Goal: Task Accomplishment & Management: Manage account settings

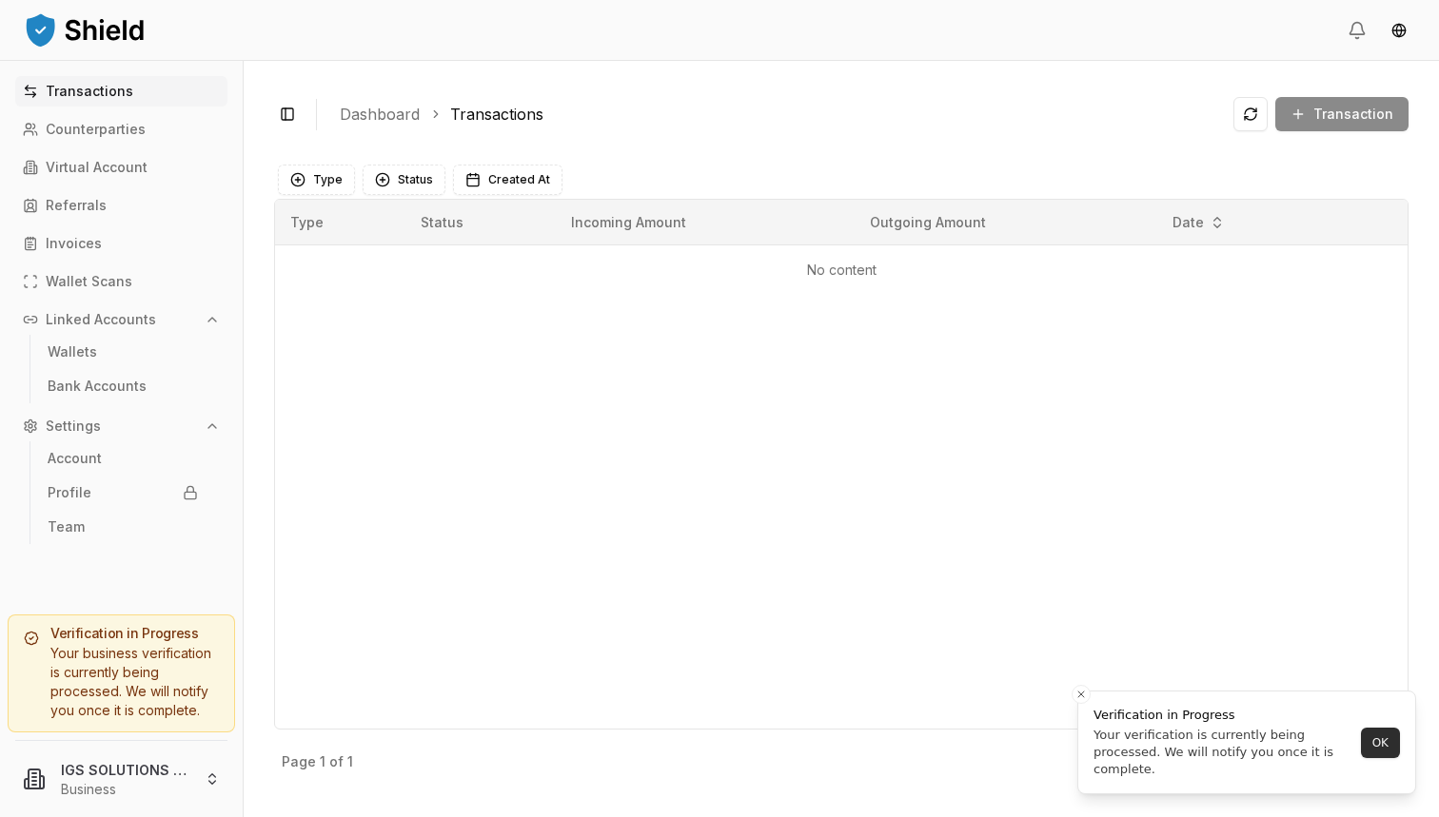
click at [1390, 750] on button "OK" at bounding box center [1379, 743] width 39 height 30
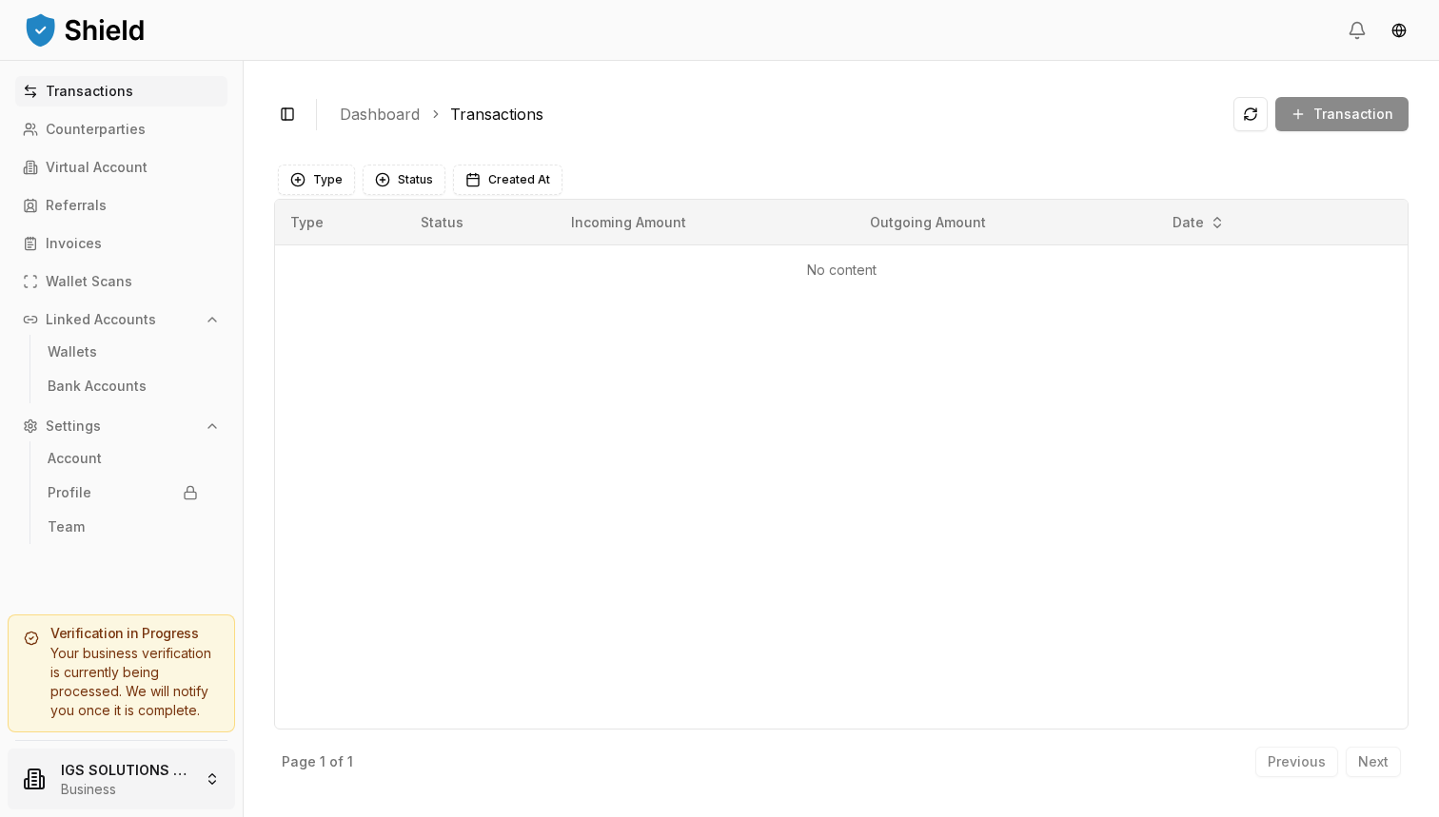
click at [182, 775] on html "Transactions Counterparties Virtual Account Referrals Invoices Wallet Scans Lin…" at bounding box center [719, 408] width 1439 height 817
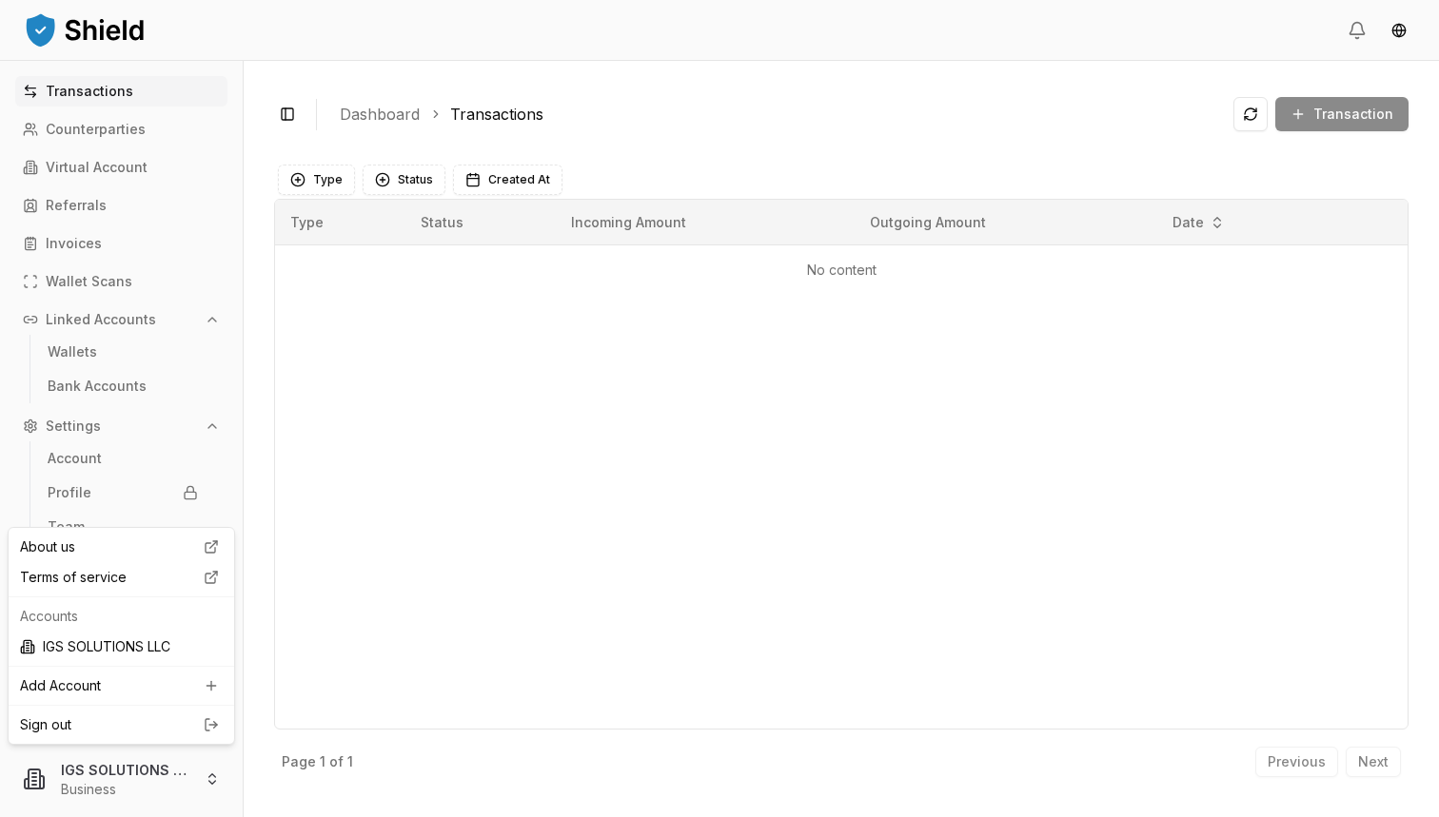
click at [642, 403] on html "Transactions Counterparties Virtual Account Referrals Invoices Wallet Scans Lin…" at bounding box center [719, 408] width 1439 height 817
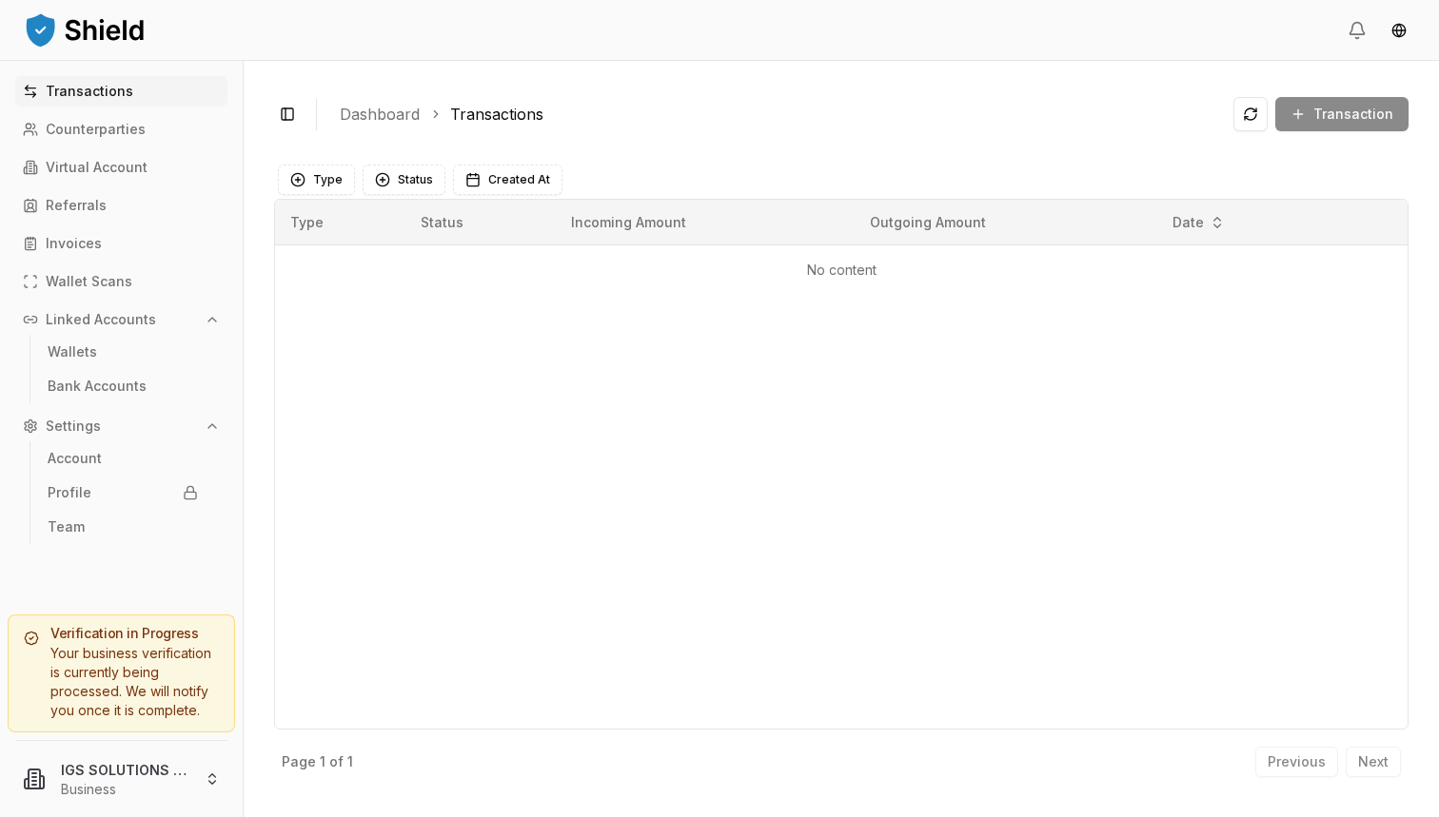
click at [1365, 126] on div "Transaction" at bounding box center [1320, 114] width 175 height 34
click at [1331, 114] on div "Transaction" at bounding box center [1320, 114] width 175 height 34
click at [1397, 29] on html "Transactions Counterparties Virtual Account Referrals Invoices Wallet Scans Lin…" at bounding box center [719, 408] width 1439 height 817
click at [1324, 98] on div "Español" at bounding box center [1362, 102] width 143 height 30
click at [106, 386] on p "Cuentas Bancarias" at bounding box center [111, 386] width 127 height 13
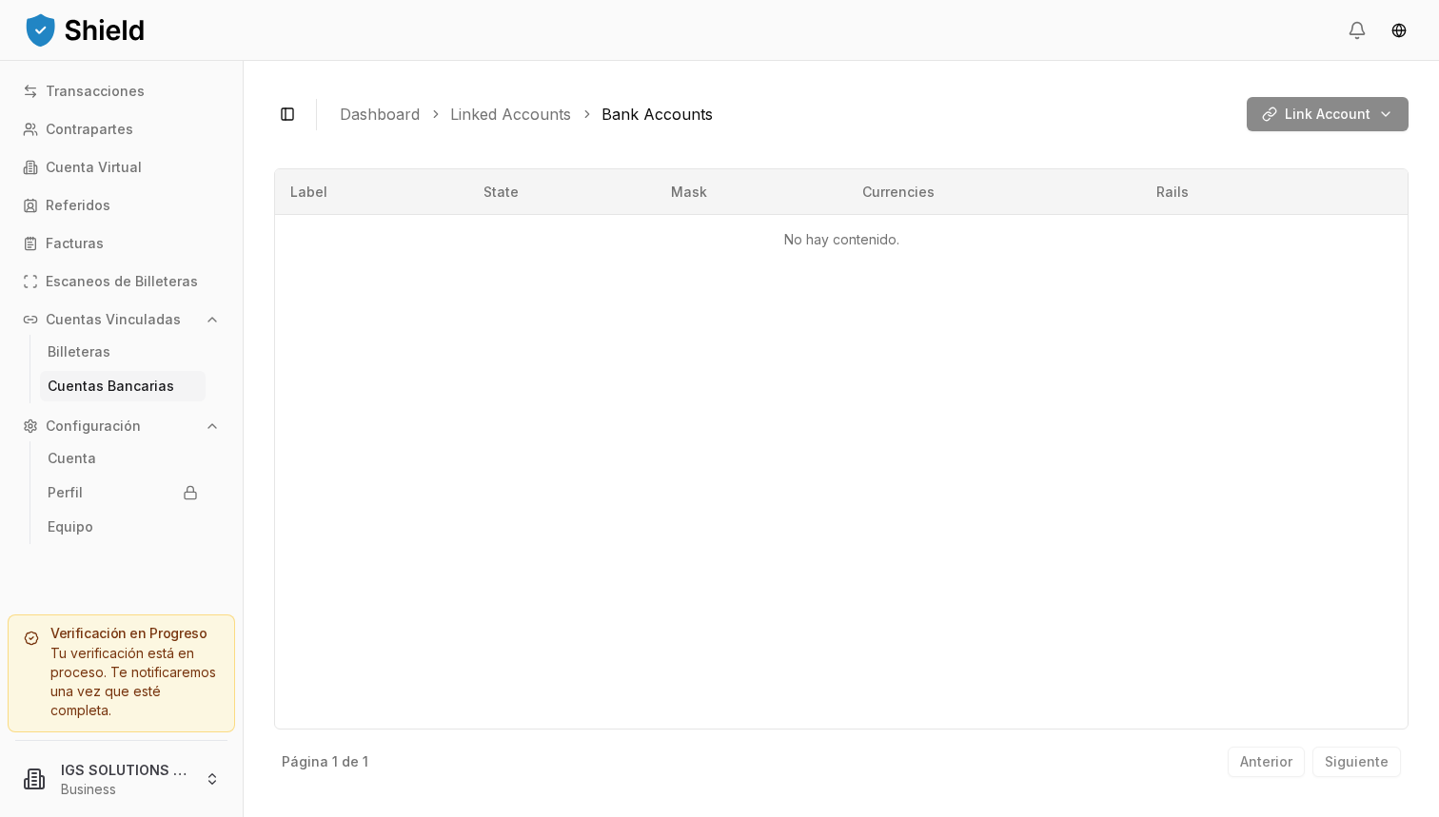
click at [1396, 120] on div "Link Account" at bounding box center [1327, 114] width 162 height 34
click at [1363, 115] on div "Link Account" at bounding box center [1327, 114] width 162 height 34
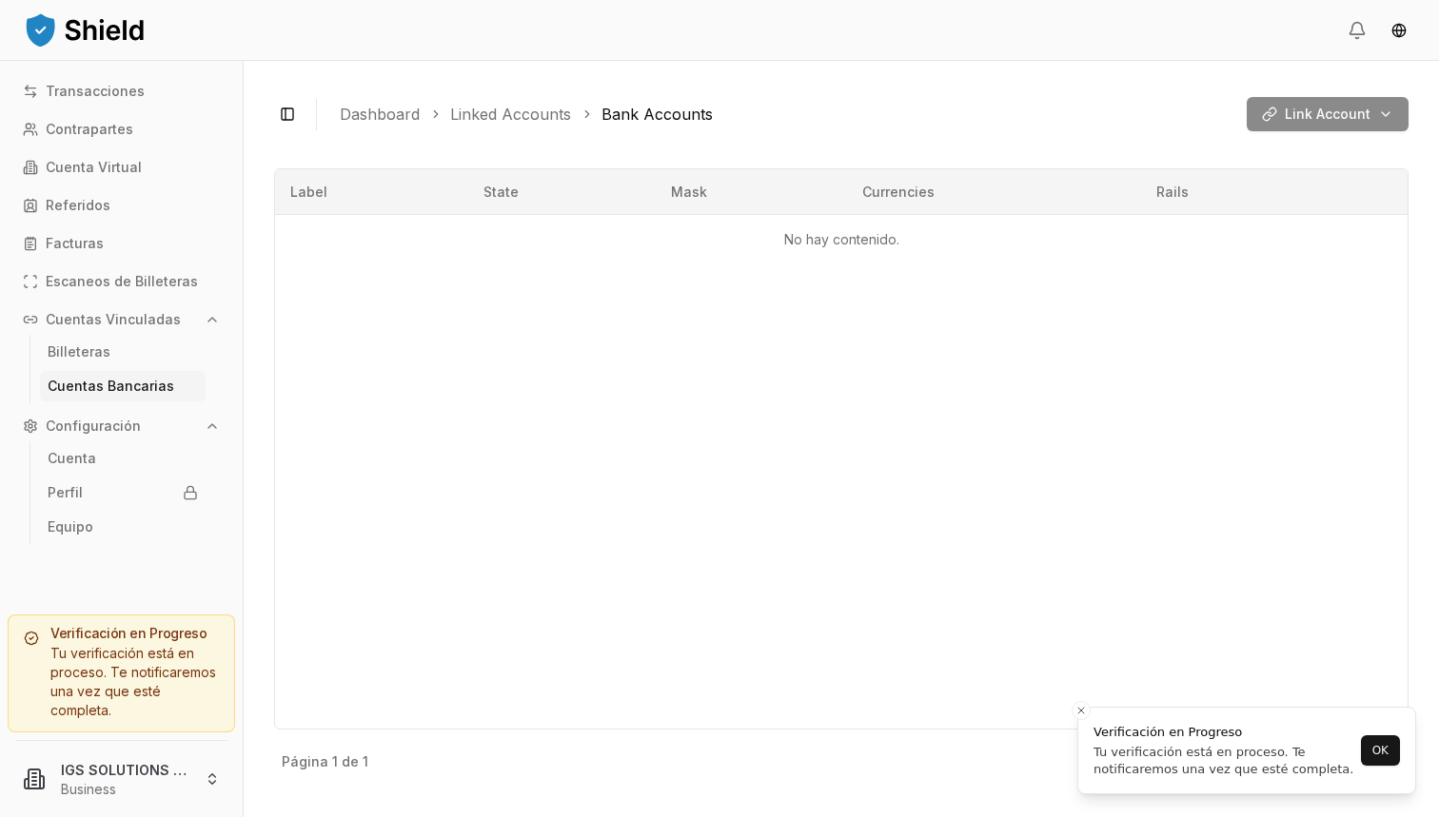
click at [1310, 121] on div "Link Account" at bounding box center [1327, 114] width 162 height 34
click at [1382, 115] on div "Link Account" at bounding box center [1327, 114] width 162 height 34
click at [1370, 118] on div "Link Account" at bounding box center [1327, 114] width 162 height 34
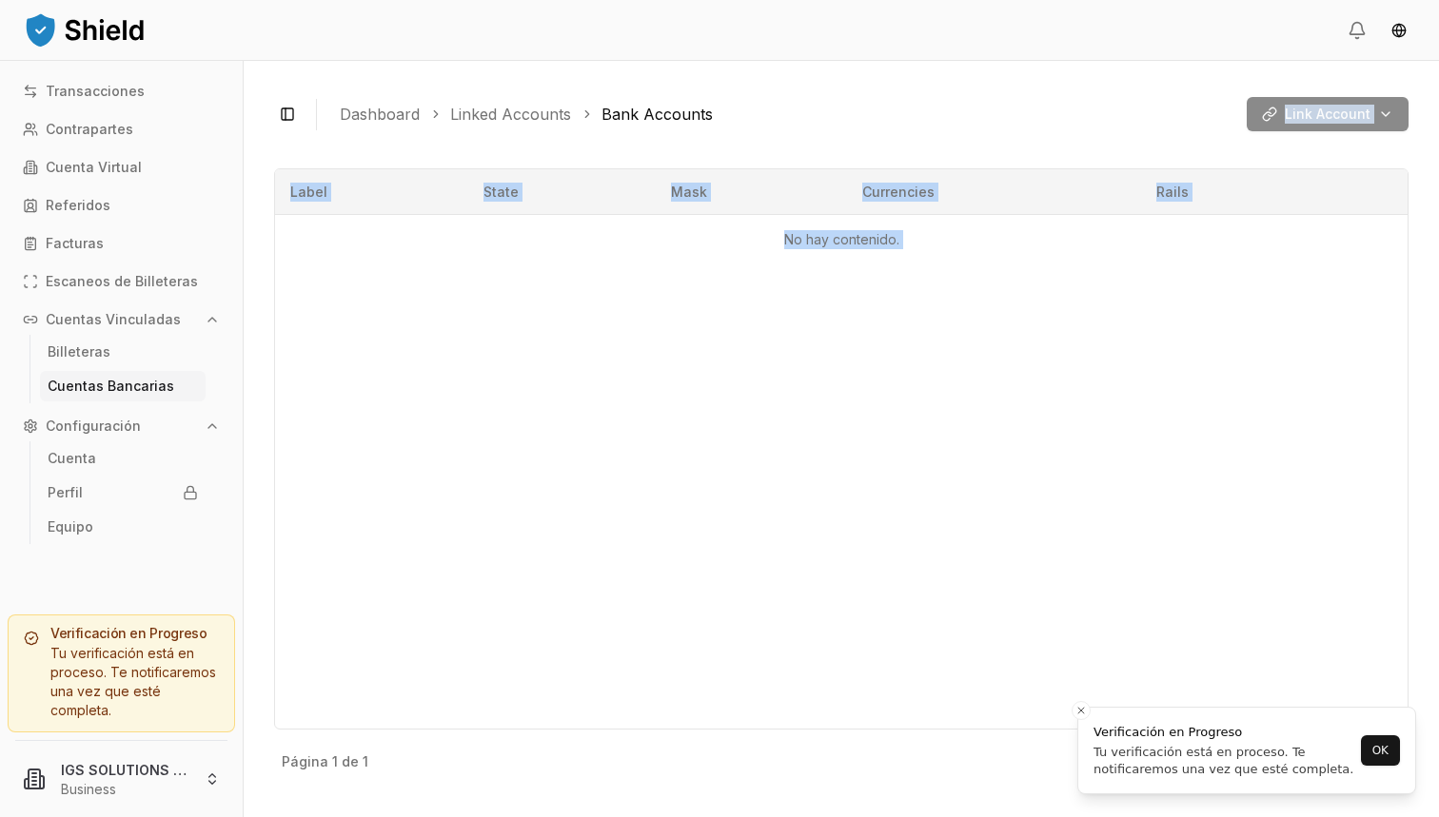
drag, startPoint x: 1370, startPoint y: 118, endPoint x: 957, endPoint y: 317, distance: 458.3
click at [957, 317] on div "Toggle Sidebar Dashboard Linked Accounts Bank Accounts Link Account No hay cont…" at bounding box center [841, 439] width 1195 height 756
click at [957, 317] on div "Label State Mask Currencies Rails No hay contenido." at bounding box center [841, 448] width 1134 height 561
click at [1080, 710] on icon "Close toast" at bounding box center [1080, 711] width 11 height 11
click at [1084, 714] on line "Close toast" at bounding box center [1081, 712] width 6 height 6
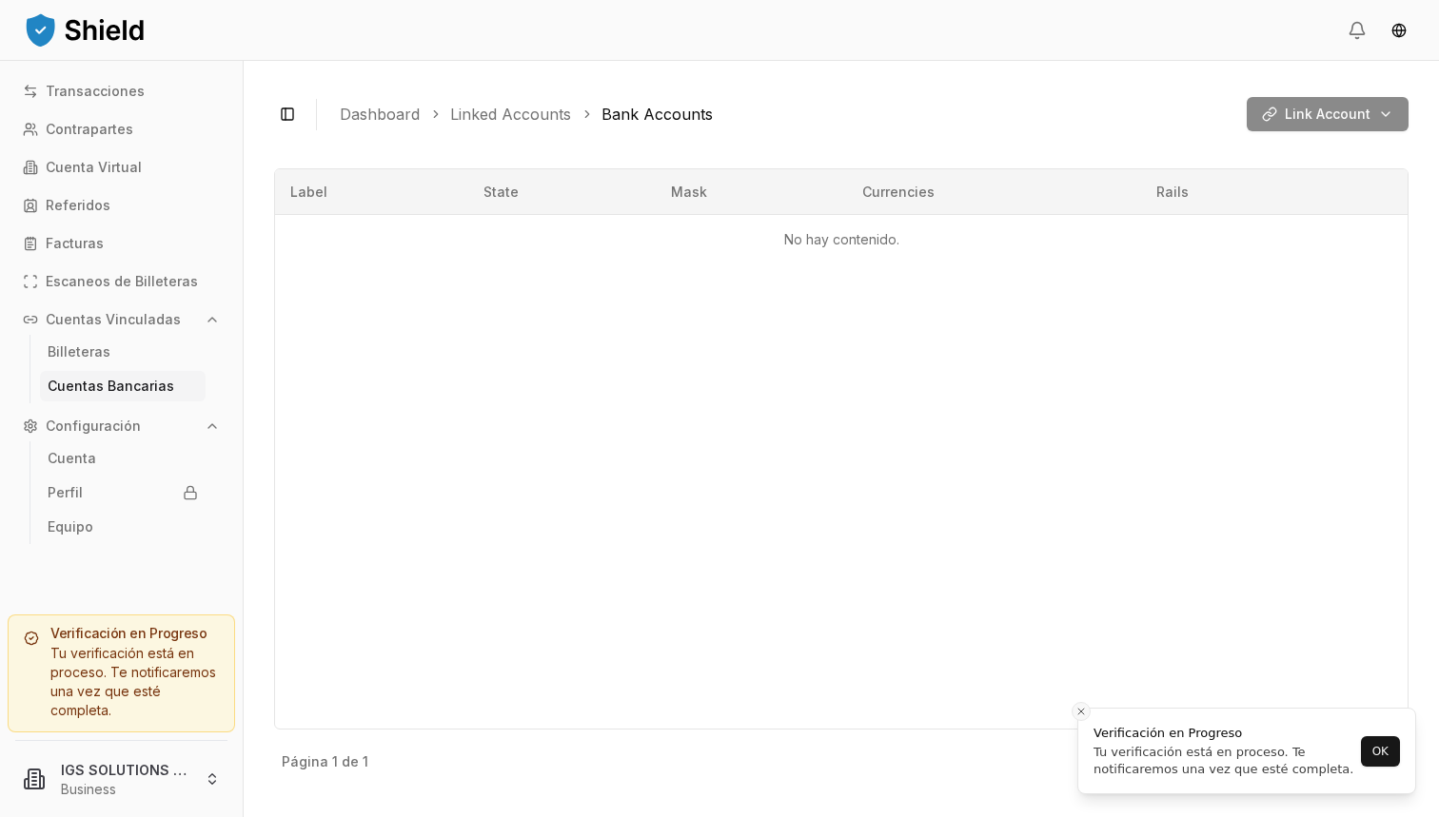
click at [1085, 713] on icon "Close toast" at bounding box center [1080, 711] width 11 height 11
